Goal: Task Accomplishment & Management: Complete application form

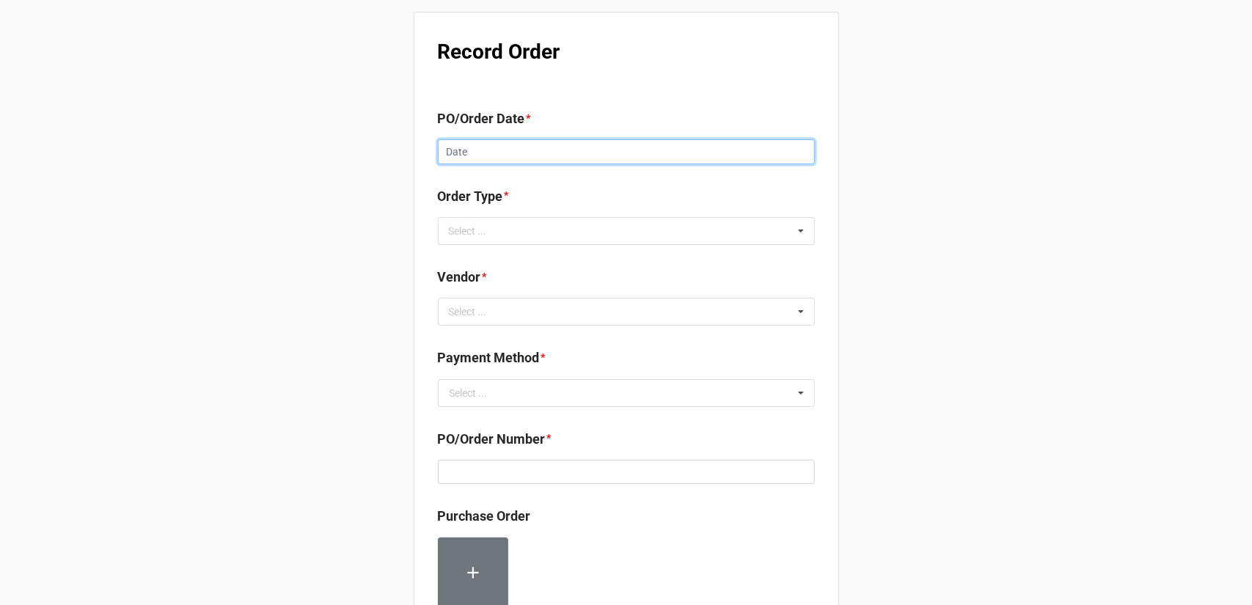
click at [511, 153] on input "text" at bounding box center [626, 151] width 377 height 25
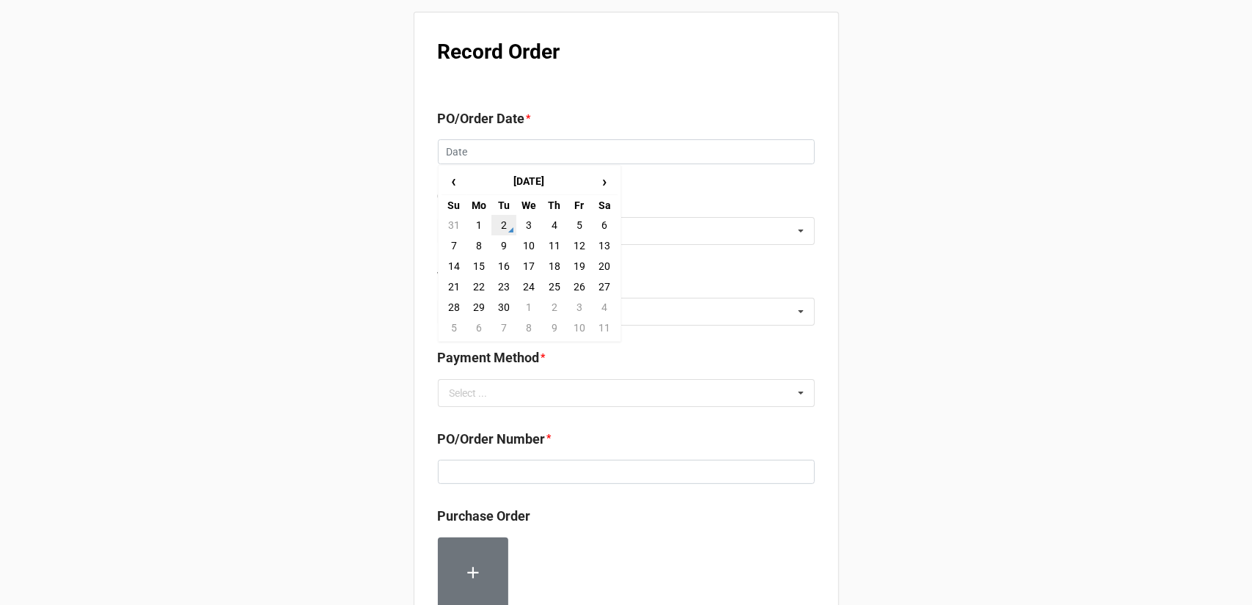
click at [504, 227] on td "2" at bounding box center [504, 225] width 25 height 21
type input "[DATE]"
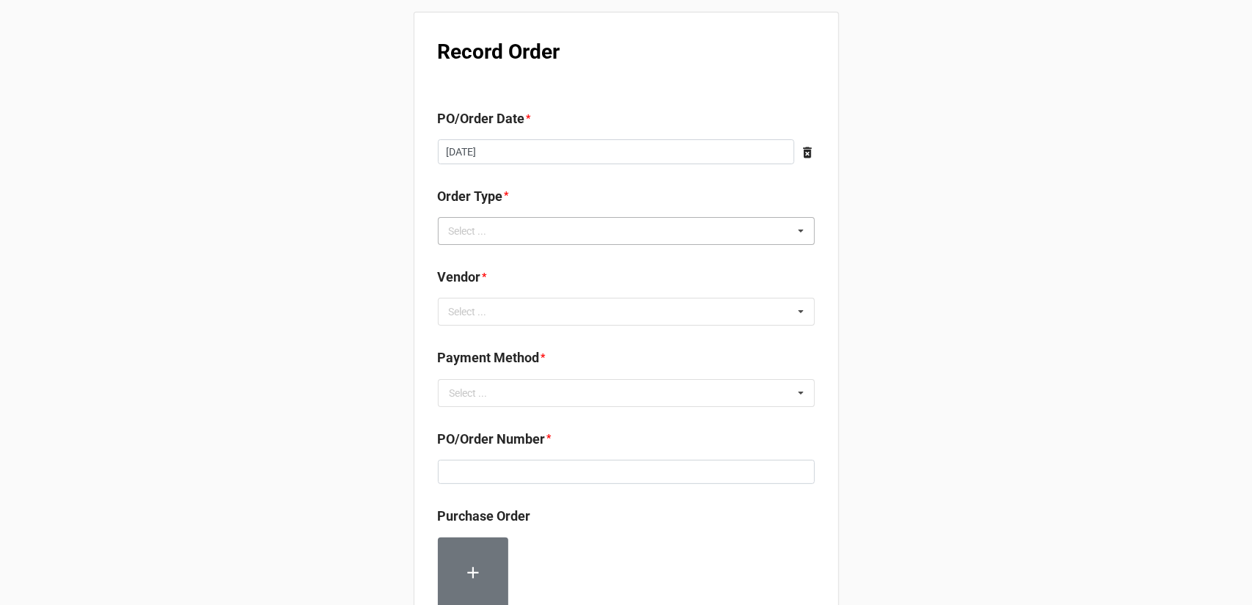
click at [562, 233] on div "Select ... Inventory Replenishment Item Requested Associated with a Specific Job" at bounding box center [626, 231] width 377 height 28
click at [555, 258] on span "Inventory Replenishment" at bounding box center [506, 258] width 113 height 12
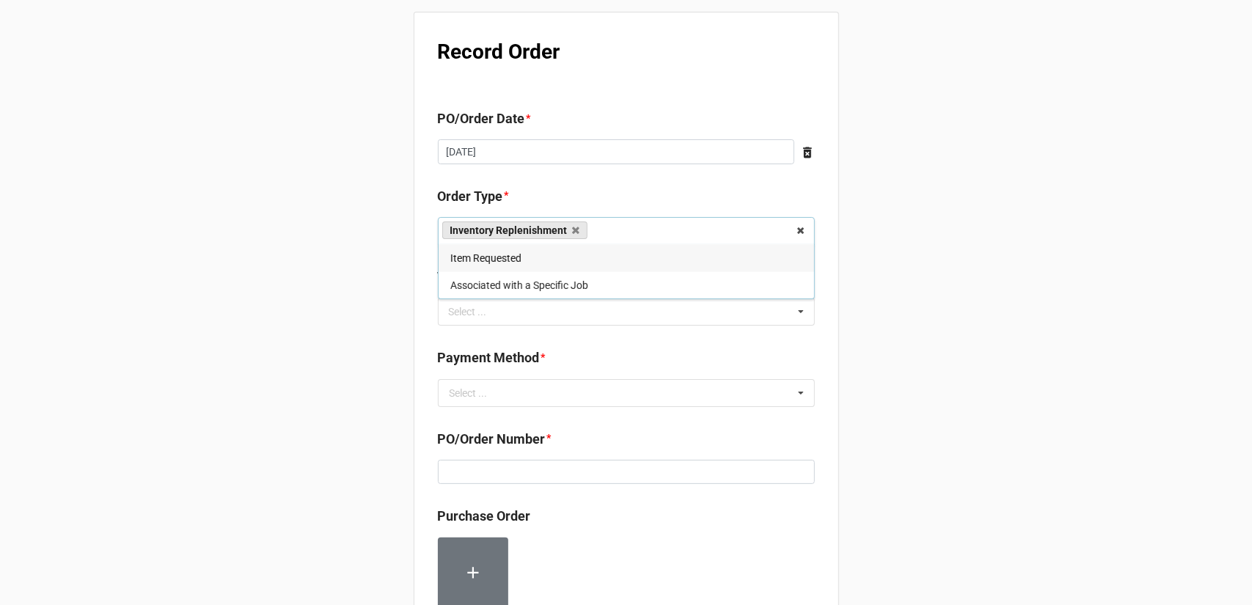
click at [894, 284] on div "Record Order PO/Order Date * [DATE] ‹ [DATE] › Su Mo Tu We Th Fr Sa 31 1 2 3 4 …" at bounding box center [626, 563] width 1252 height 1126
click at [587, 304] on div "Select ... No results found." at bounding box center [626, 312] width 377 height 28
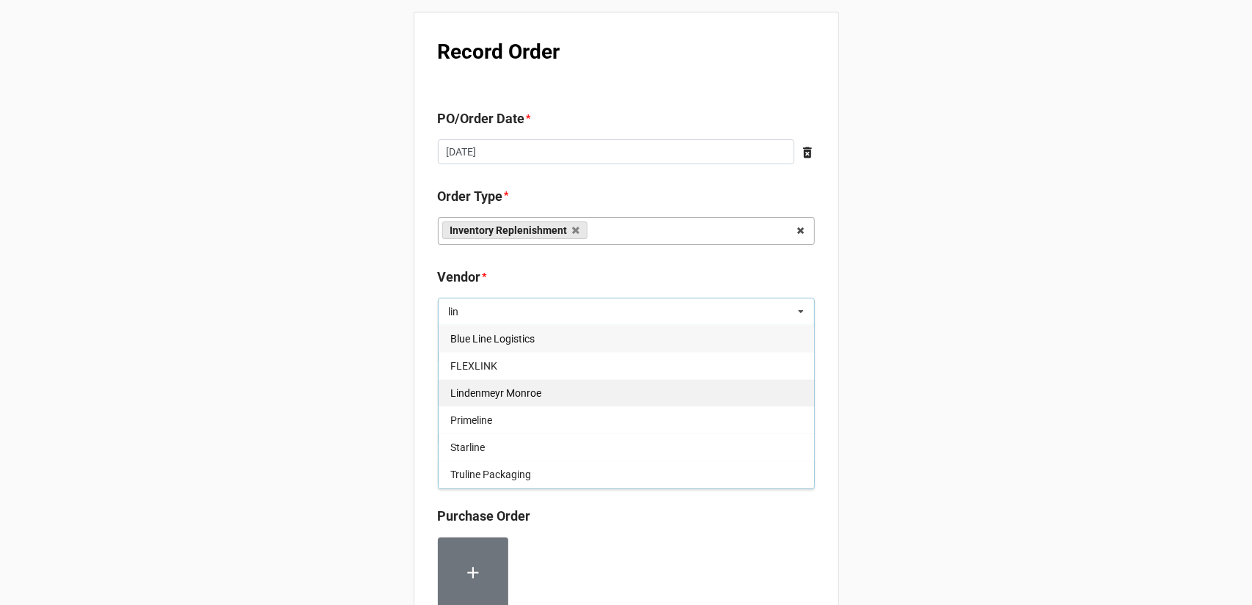
type input "lin"
click at [558, 395] on div "Lindenmeyr Monroe" at bounding box center [627, 392] width 376 height 27
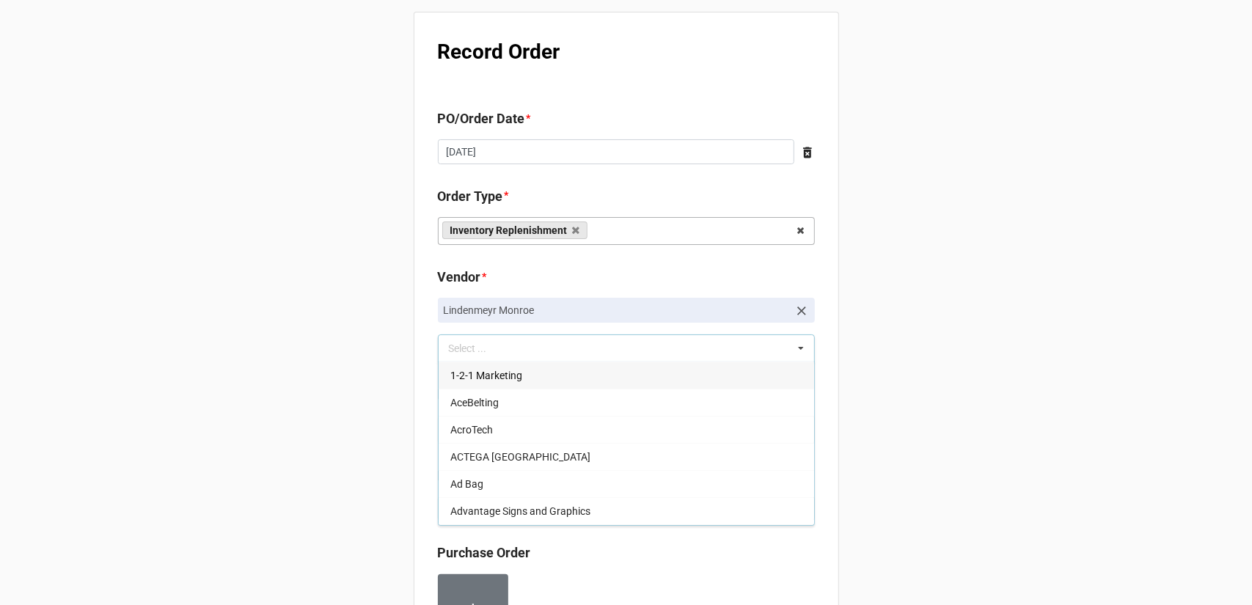
click at [923, 332] on div "Record Order PO/Order Date * [DATE] ‹ [DATE] › Su Mo Tu We Th Fr Sa 31 1 2 3 4 …" at bounding box center [626, 581] width 1252 height 1163
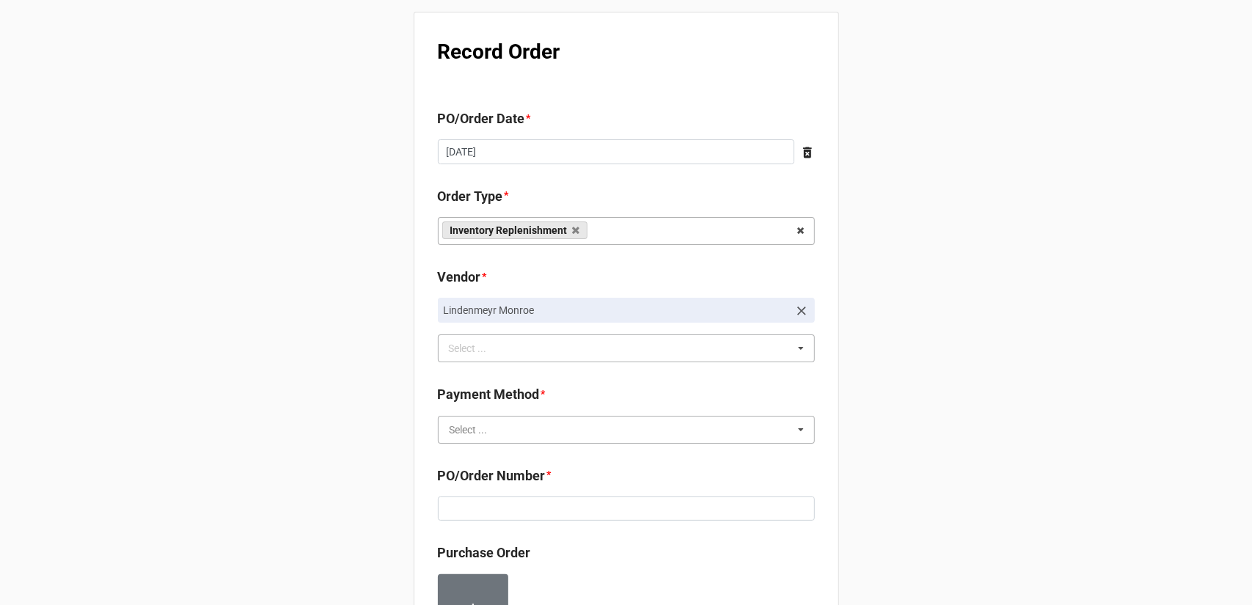
click at [595, 420] on input "text" at bounding box center [627, 430] width 376 height 26
click at [566, 460] on div "Terms/Invoiced" at bounding box center [627, 456] width 376 height 27
click at [836, 438] on div "Record Order PO/Order Date * [DATE] ‹ [DATE] › Su Mo Tu We Th Fr Sa 31 1 2 3 4 …" at bounding box center [626, 581] width 1252 height 1163
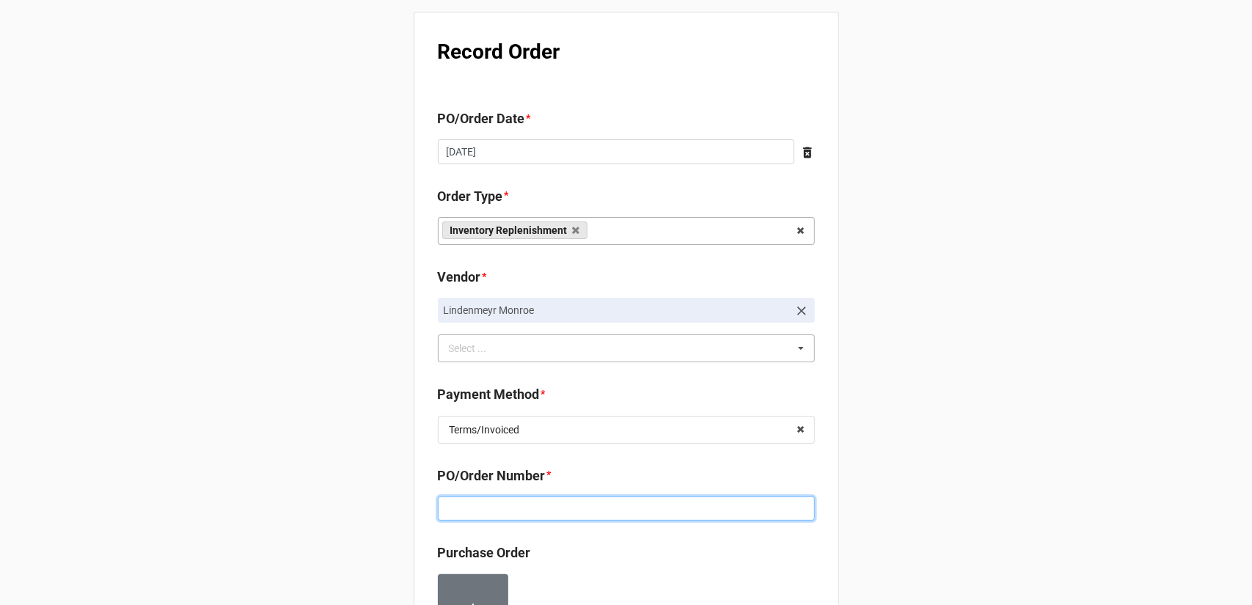
click at [580, 517] on input at bounding box center [626, 509] width 377 height 25
click at [525, 503] on input at bounding box center [626, 509] width 377 height 25
paste input "160196"
type input "160196"
click at [844, 419] on div "Record Order PO/Order Date * [DATE] ‹ [DATE] › Su Mo Tu We Th Fr Sa 31 1 2 3 4 …" at bounding box center [626, 581] width 1252 height 1163
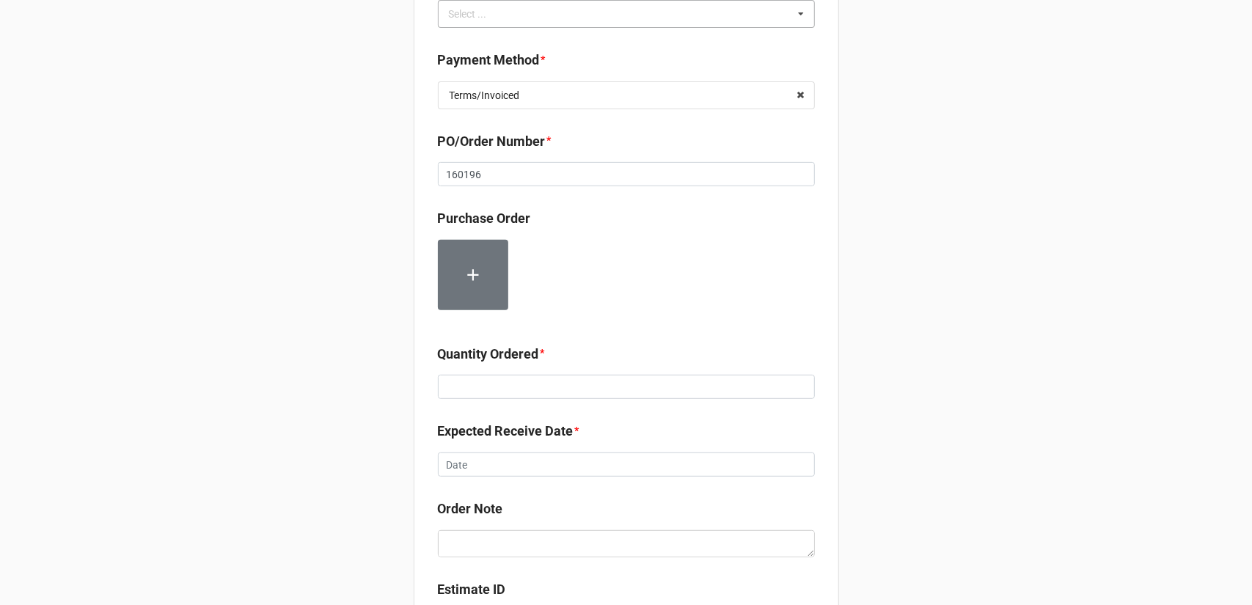
scroll to position [367, 0]
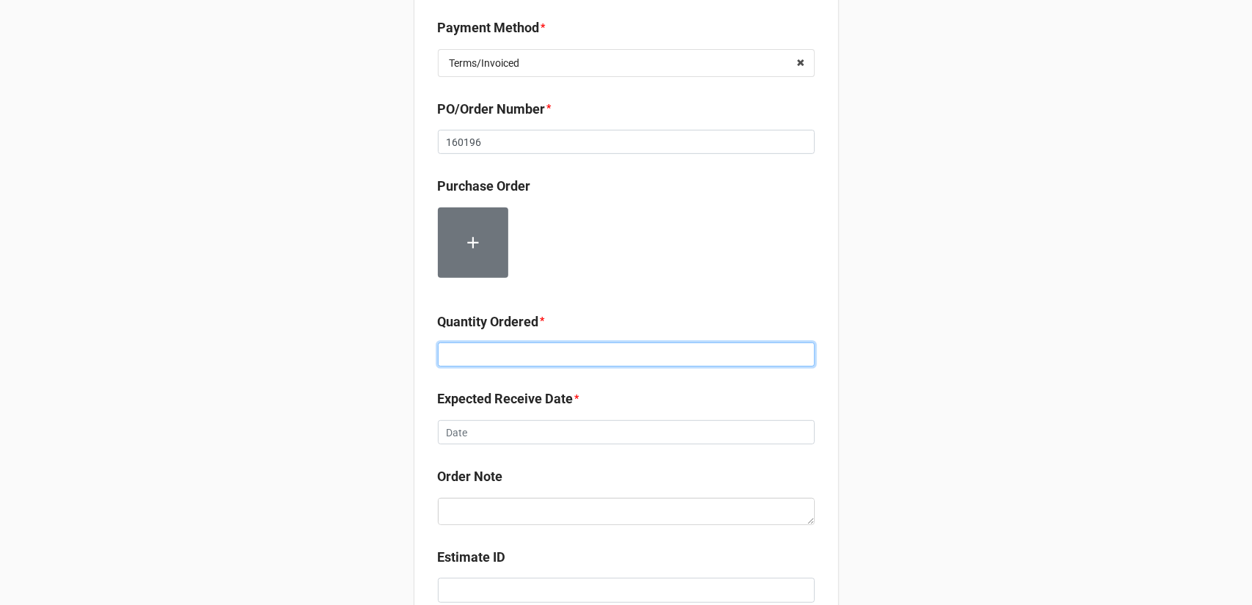
click at [495, 359] on input at bounding box center [626, 355] width 377 height 25
type input "10"
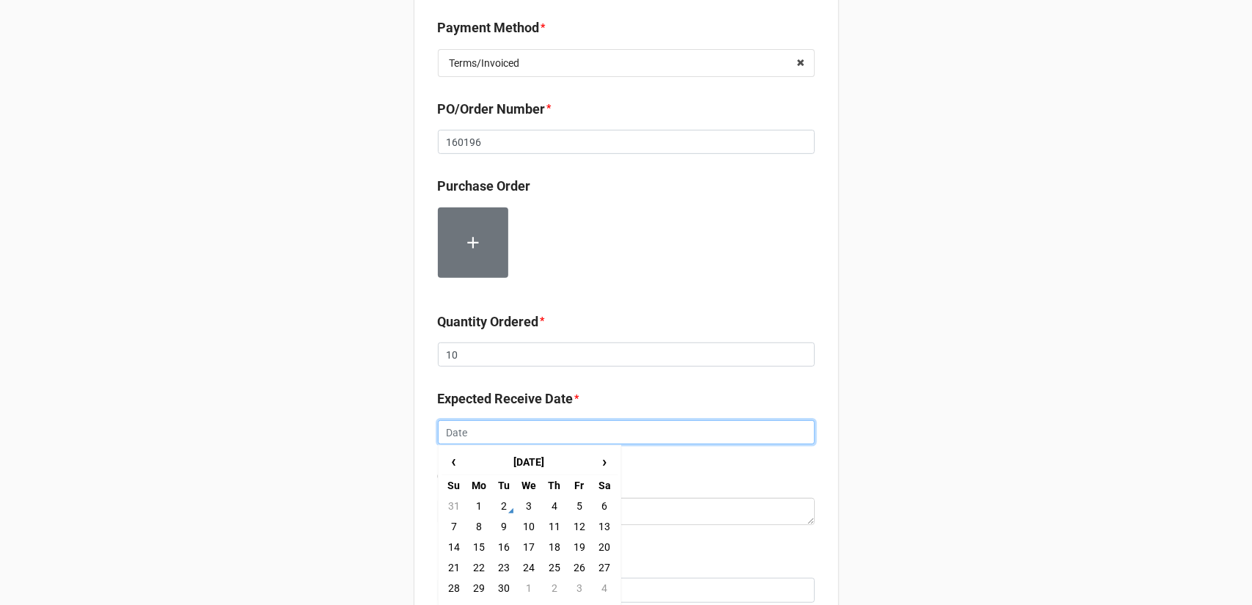
click at [599, 442] on input "text" at bounding box center [626, 432] width 377 height 25
drag, startPoint x: 553, startPoint y: 507, endPoint x: 565, endPoint y: 506, distance: 11.8
click at [553, 506] on td "4" at bounding box center [554, 506] width 25 height 21
type input "[DATE]"
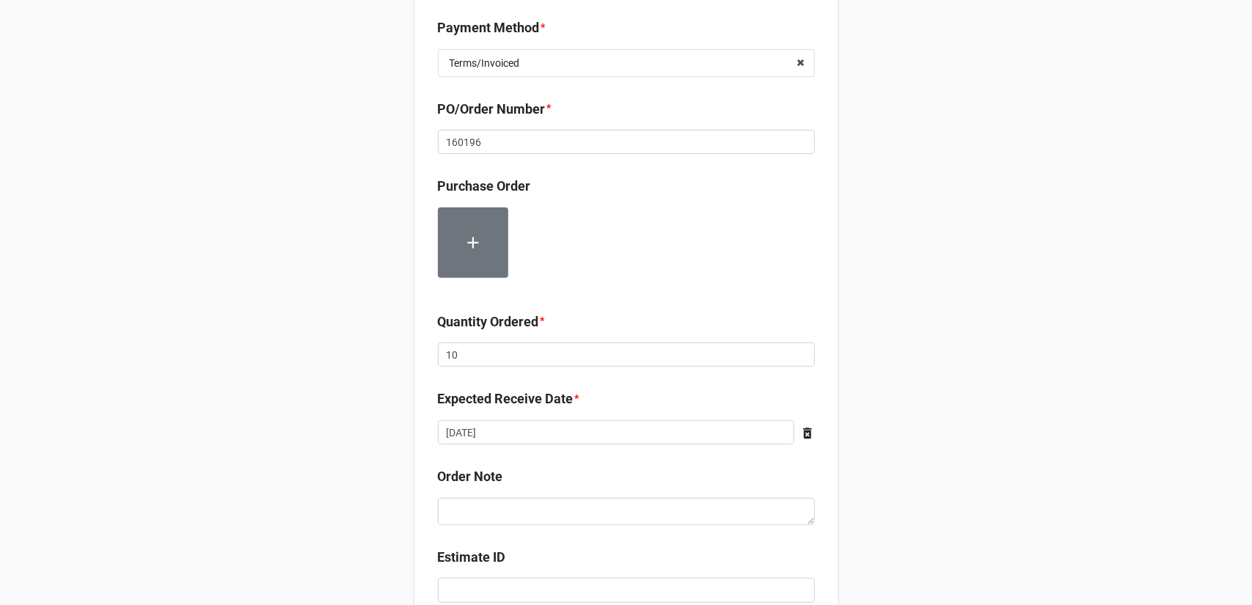
click at [881, 454] on div "Record Order PO/Order Date * [DATE] ‹ [DATE] › Su Mo Tu We Th Fr Sa 31 1 2 3 4 …" at bounding box center [626, 214] width 1252 height 1163
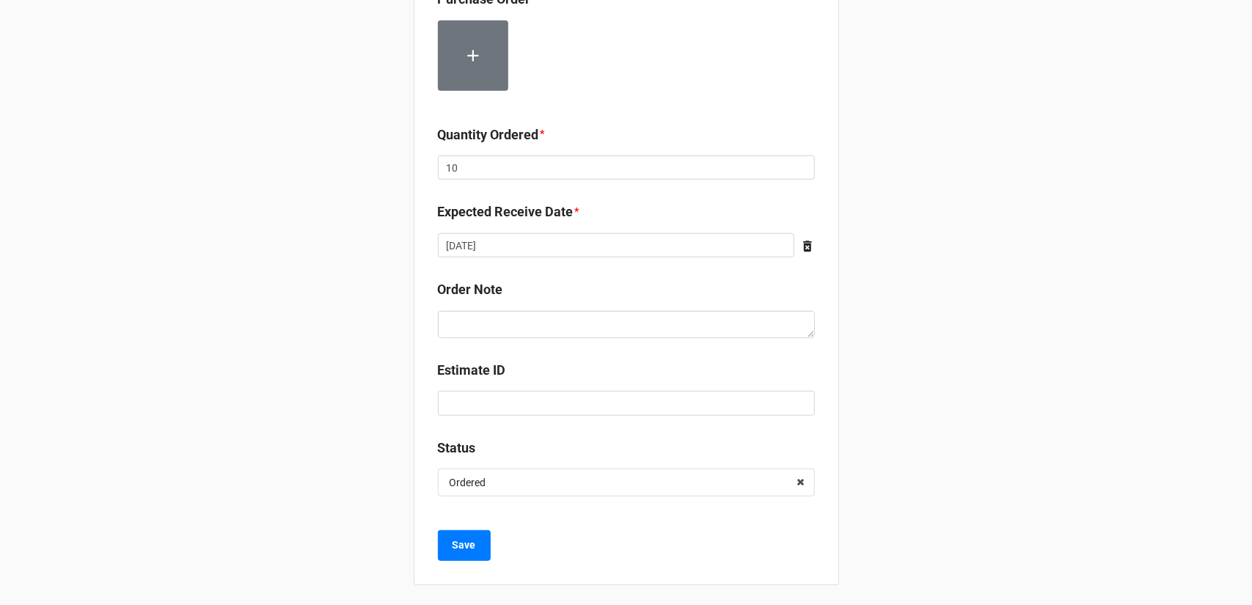
scroll to position [556, 0]
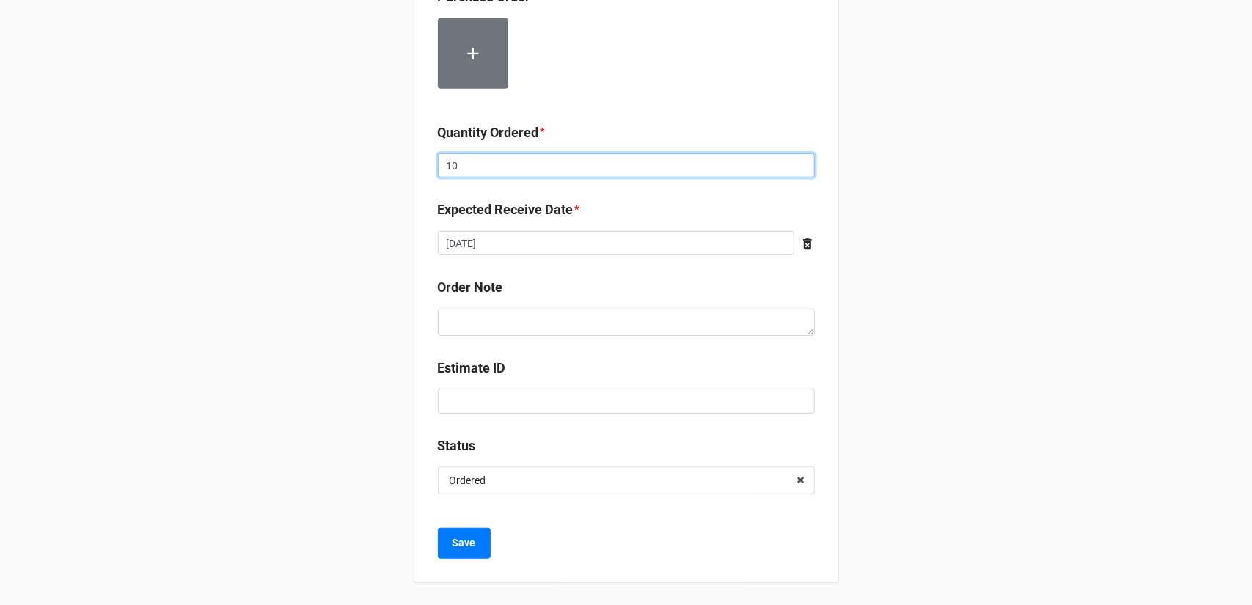
click at [452, 165] on input "10" at bounding box center [626, 165] width 377 height 25
type input "850"
click at [993, 208] on div "Record Order PO/Order Date * [DATE] ‹ [DATE] › Su Mo Tu We Th Fr Sa 31 1 2 3 4 …" at bounding box center [626, 25] width 1252 height 1163
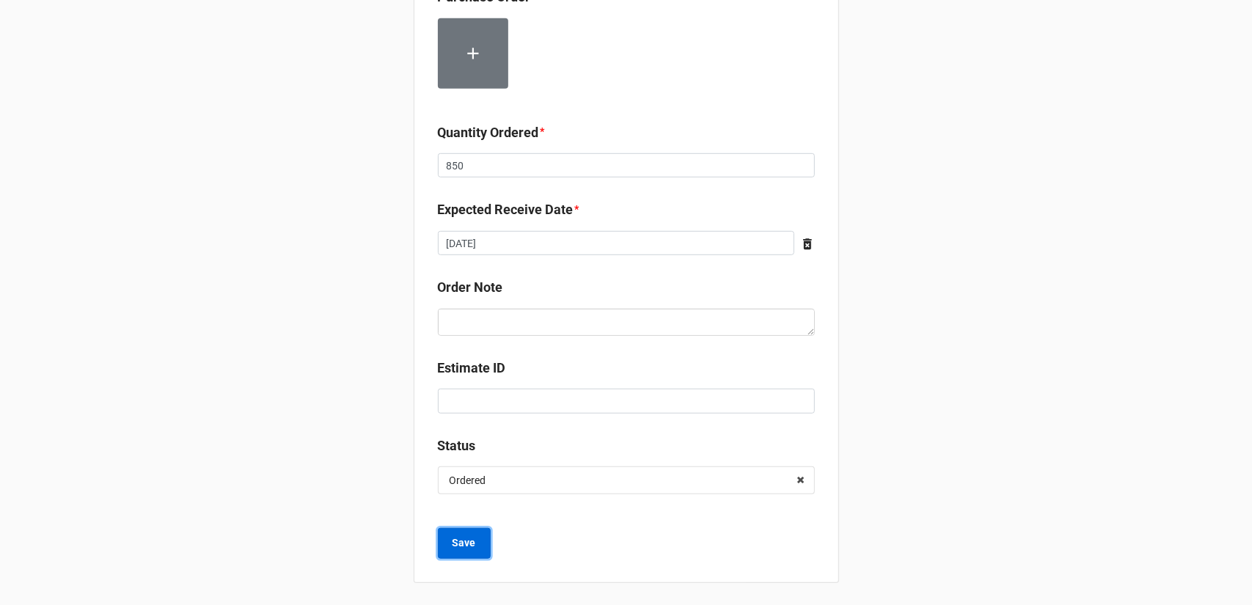
click at [464, 542] on b "Save" at bounding box center [464, 543] width 23 height 15
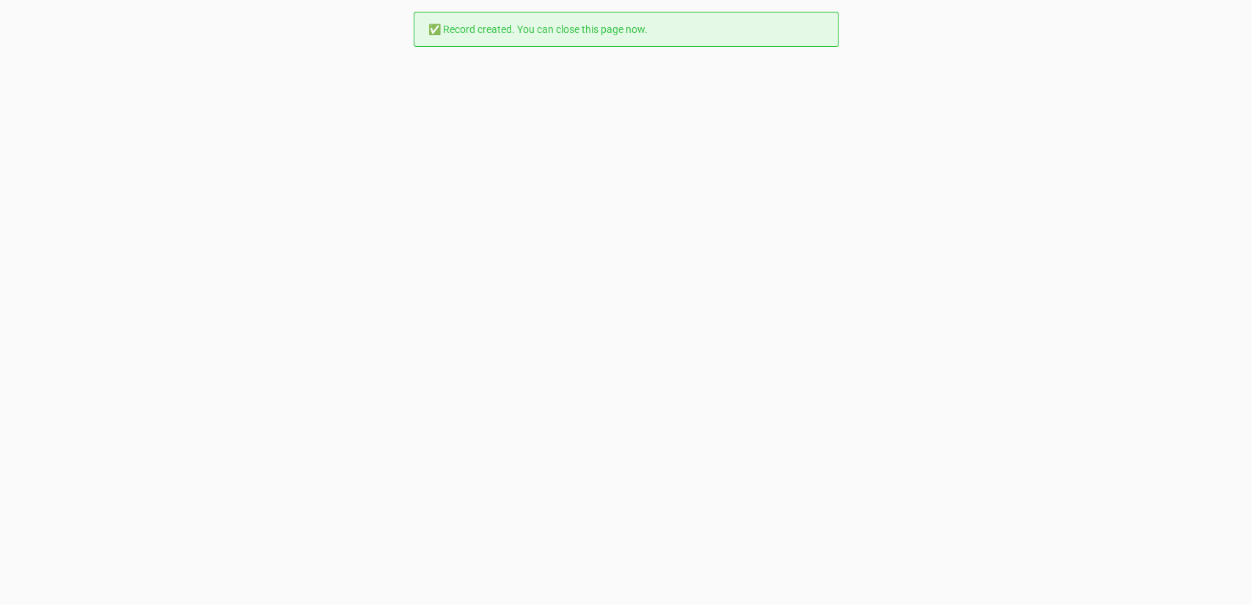
scroll to position [0, 0]
